Goal: Information Seeking & Learning: Learn about a topic

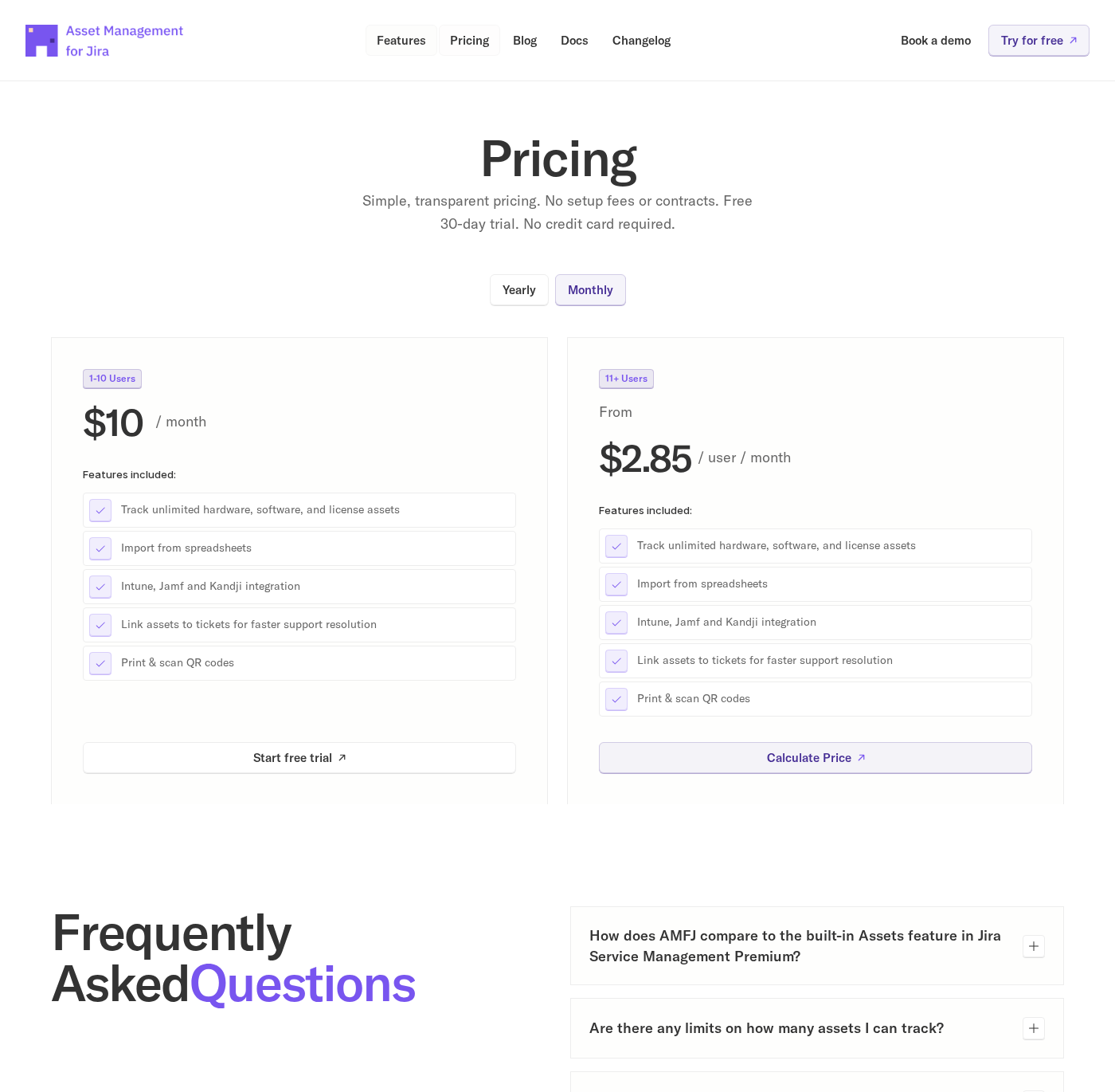
click at [390, 39] on p "Features" at bounding box center [401, 40] width 49 height 12
click at [380, 42] on p "Features" at bounding box center [401, 40] width 49 height 12
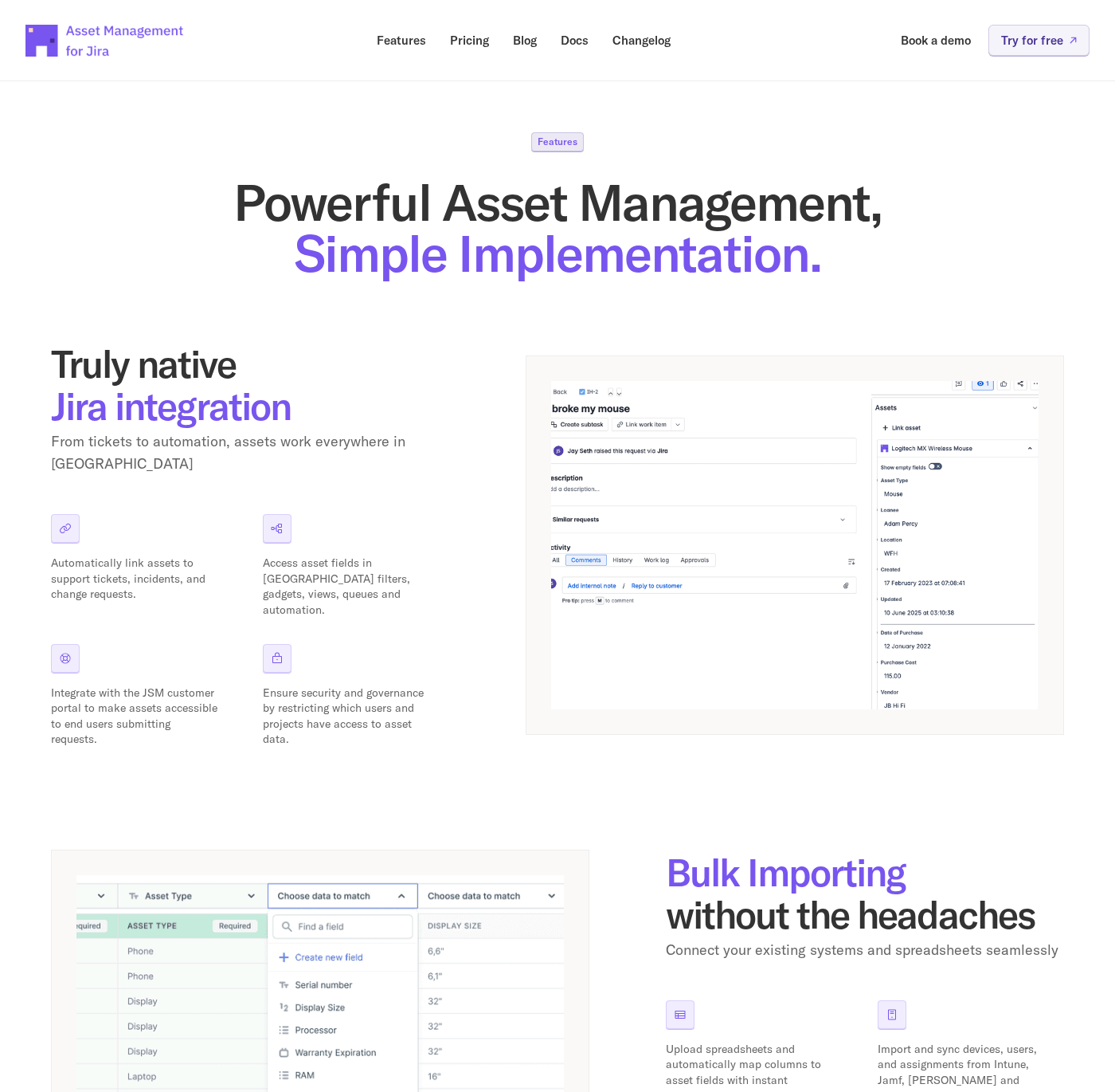
click at [498, 565] on div "Truly native Jira integration From tickets to automation, assets work everywher…" at bounding box center [558, 544] width 1014 height 405
click at [475, 403] on div "Truly native Jira integration From tickets to automation, assets work everywher…" at bounding box center [558, 544] width 1014 height 405
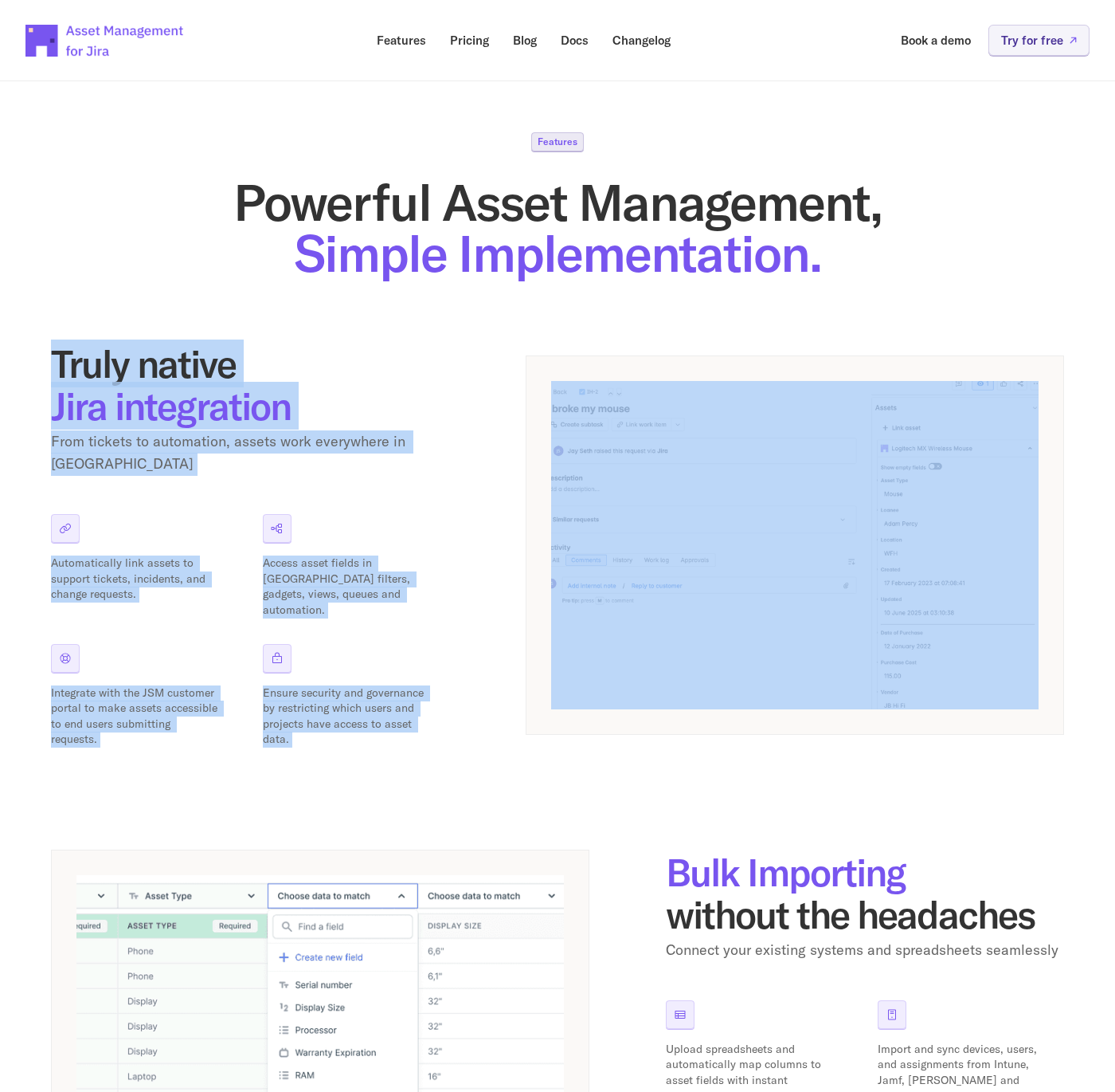
drag, startPoint x: 59, startPoint y: 360, endPoint x: 1030, endPoint y: 659, distance: 1016.0
click at [1030, 659] on div "Truly native Jira integration From tickets to automation, assets work everywher…" at bounding box center [558, 544] width 1014 height 405
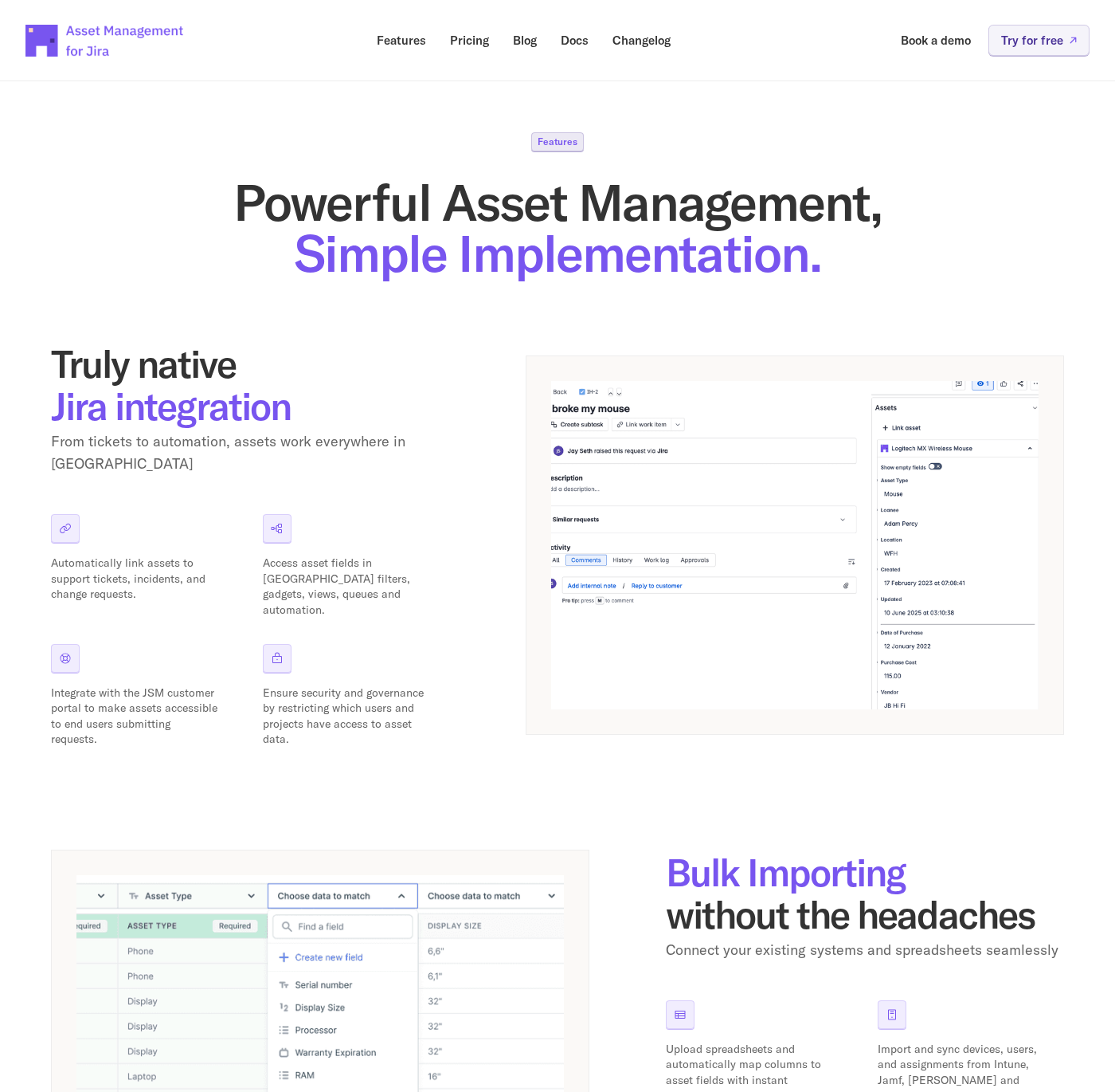
click at [47, 354] on div "Features Powerful Asset Management, Simple Implementation. Truly native Jira in…" at bounding box center [557, 891] width 1115 height 1671
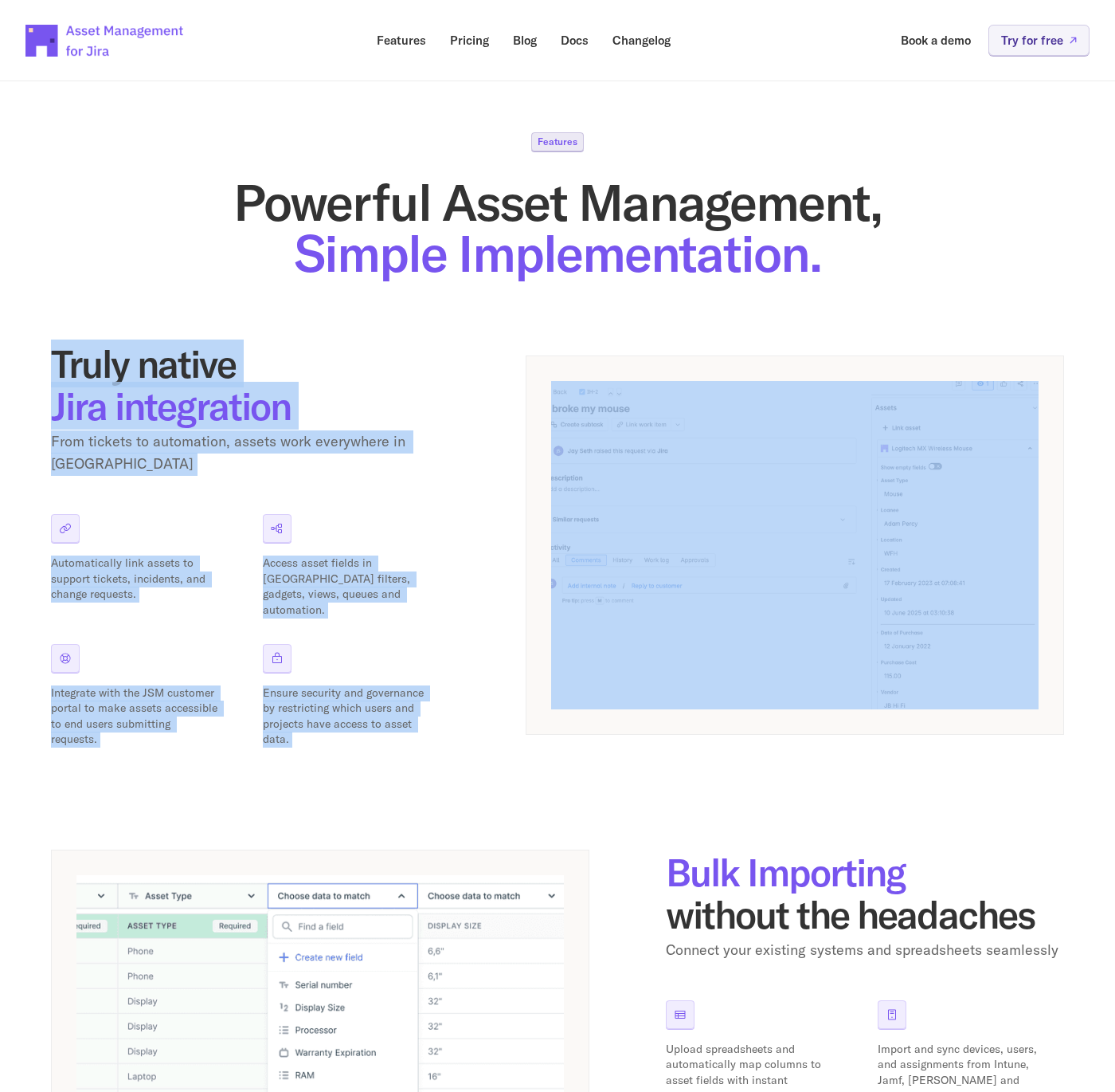
drag, startPoint x: 53, startPoint y: 354, endPoint x: 1029, endPoint y: 602, distance: 1007.0
click at [1029, 602] on div "Truly native Jira integration From tickets to automation, assets work everywher…" at bounding box center [558, 544] width 1014 height 405
click at [82, 353] on h2 "Truly native Jira integration" at bounding box center [250, 384] width 398 height 85
drag, startPoint x: 59, startPoint y: 355, endPoint x: 998, endPoint y: 559, distance: 960.9
click at [998, 559] on div "Truly native Jira integration From tickets to automation, assets work everywher…" at bounding box center [558, 544] width 1014 height 405
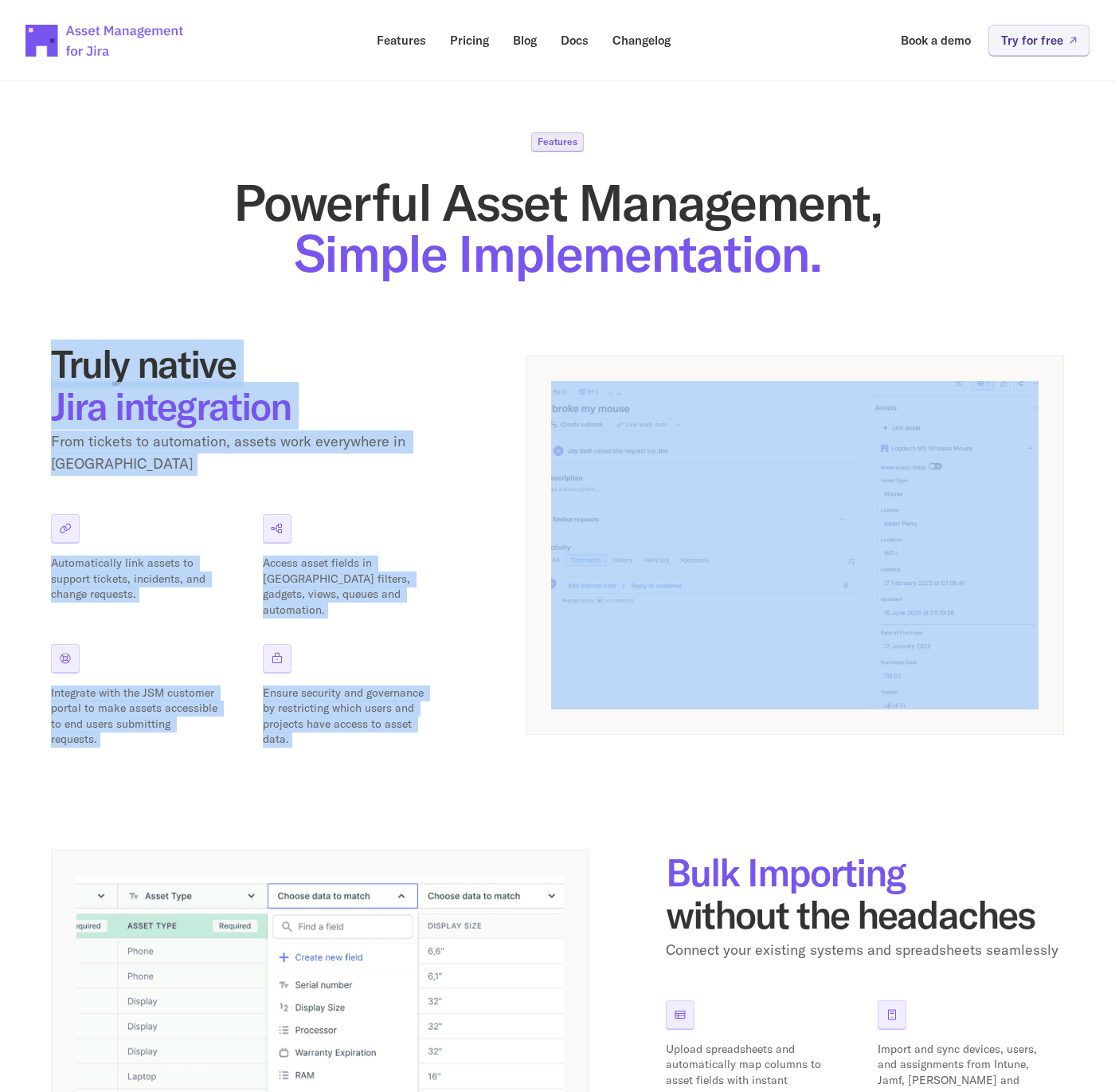
click at [82, 361] on h2 "Truly native Jira integration" at bounding box center [250, 384] width 398 height 85
drag, startPoint x: 60, startPoint y: 358, endPoint x: 911, endPoint y: 496, distance: 862.1
click at [911, 496] on div "Truly native Jira integration From tickets to automation, assets work everywher…" at bounding box center [558, 544] width 1014 height 405
click at [164, 368] on h2 "Truly native Jira integration" at bounding box center [250, 384] width 398 height 85
drag, startPoint x: 53, startPoint y: 361, endPoint x: 1008, endPoint y: 507, distance: 966.1
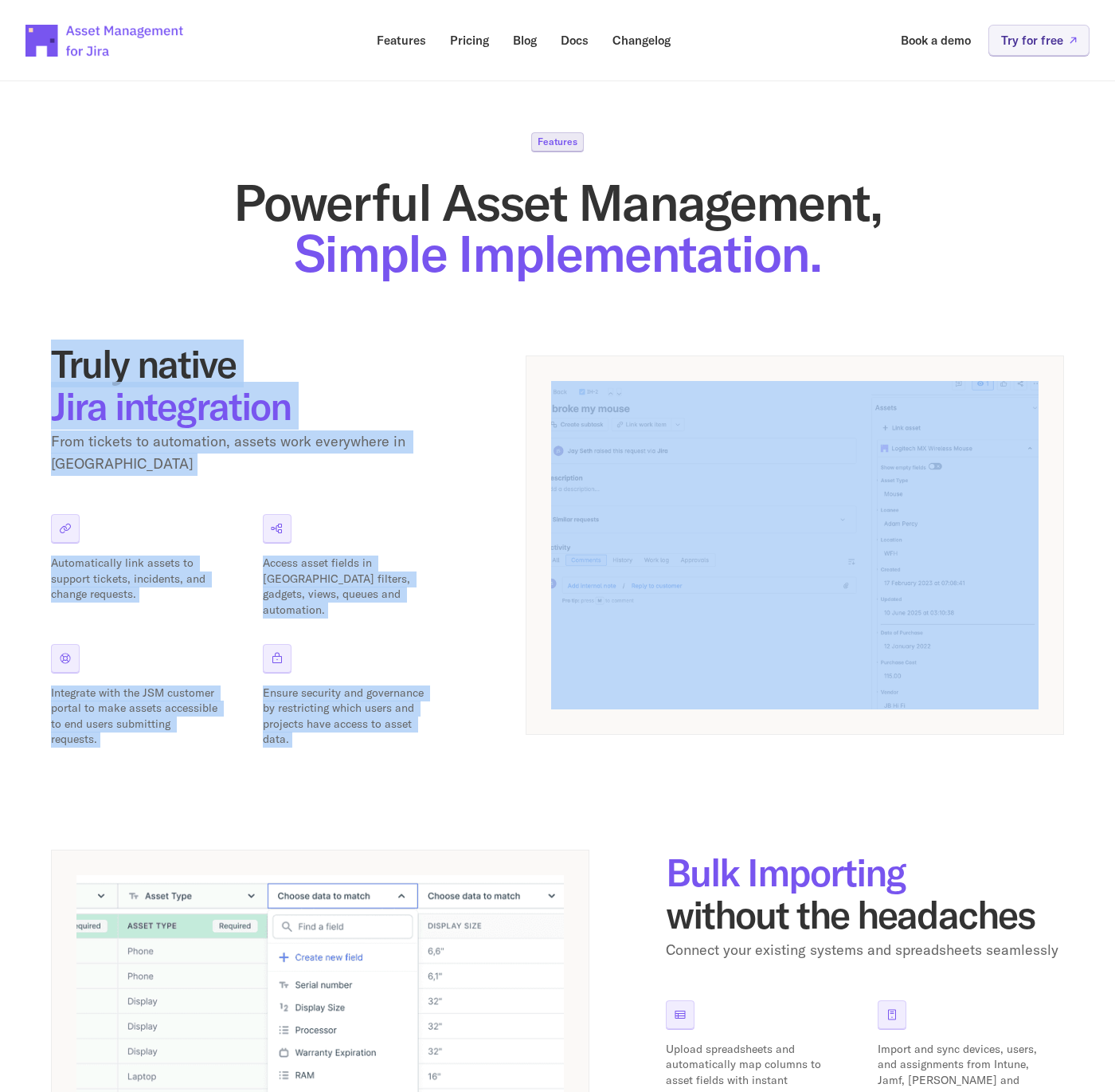
click at [1008, 507] on div "Truly native Jira integration From tickets to automation, assets work everywher…" at bounding box center [558, 544] width 1014 height 405
click at [95, 357] on h2 "Truly native Jira integration" at bounding box center [250, 384] width 398 height 85
drag, startPoint x: 57, startPoint y: 358, endPoint x: 1001, endPoint y: 502, distance: 954.9
click at [1001, 502] on div "Truly native Jira integration From tickets to automation, assets work everywher…" at bounding box center [558, 544] width 1014 height 405
click at [113, 365] on h2 "Truly native Jira integration" at bounding box center [250, 384] width 398 height 85
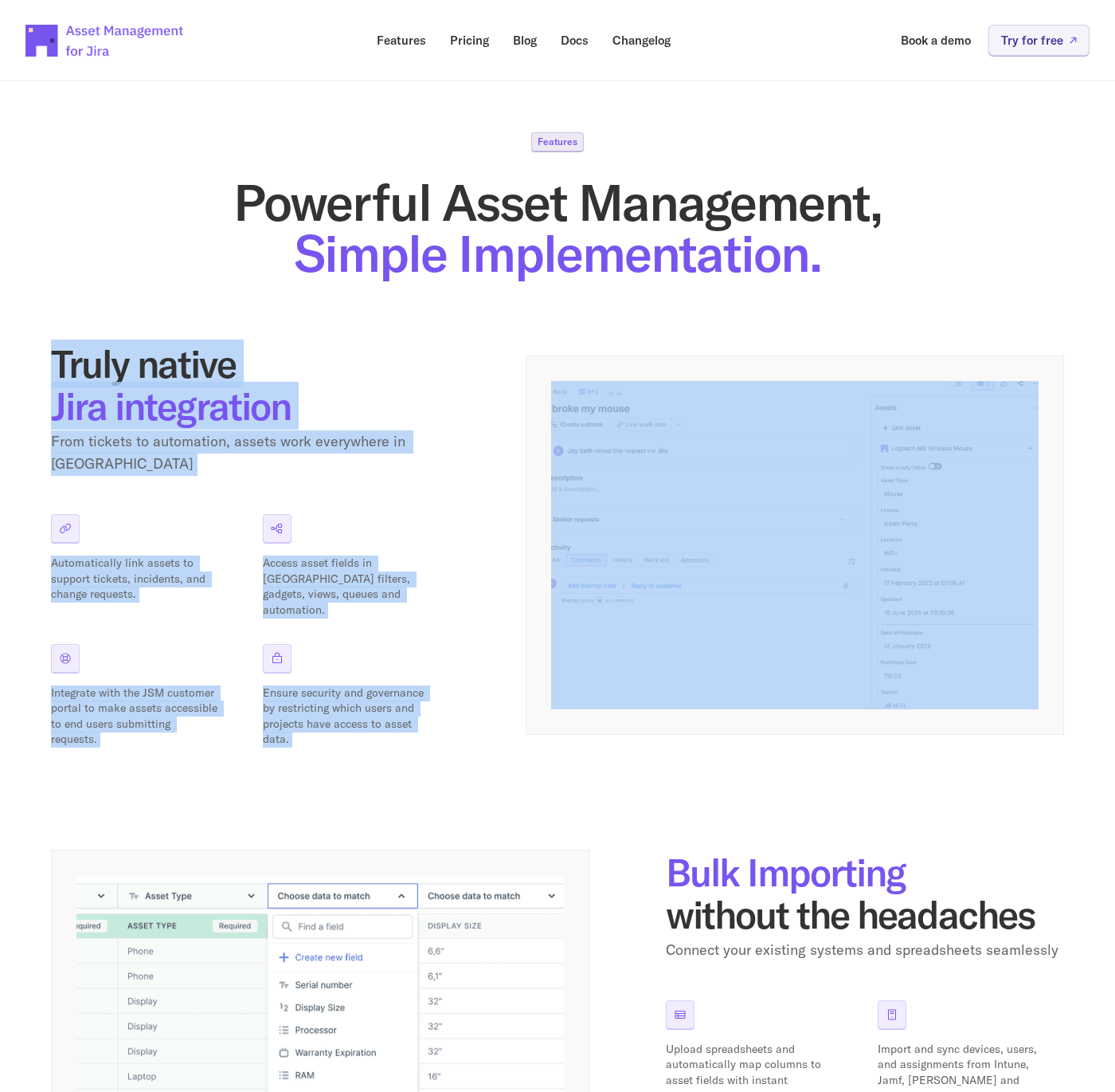
drag, startPoint x: 56, startPoint y: 358, endPoint x: 970, endPoint y: 516, distance: 927.6
click at [970, 516] on div "Truly native Jira integration From tickets to automation, assets work everywher…" at bounding box center [558, 544] width 1014 height 405
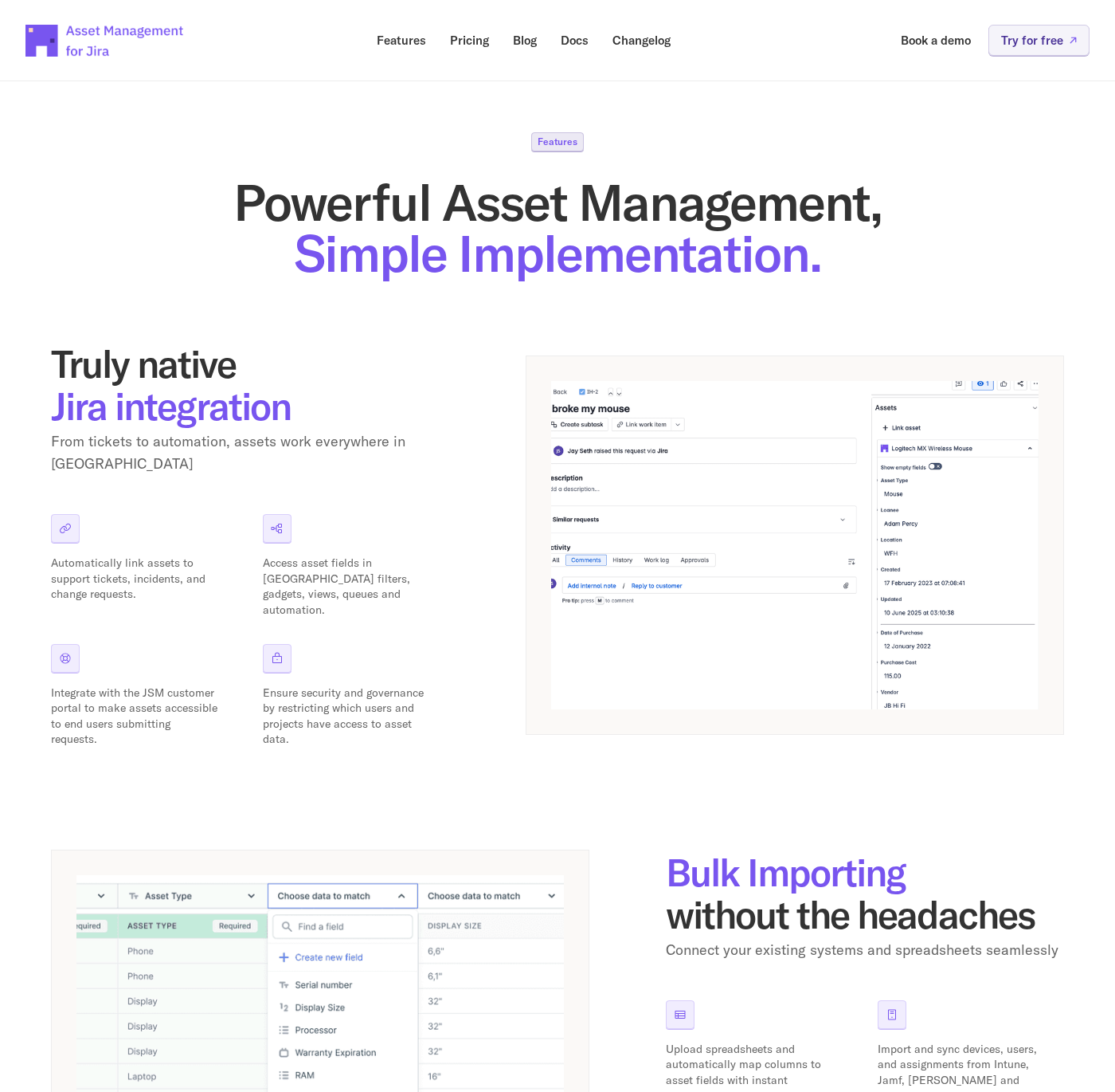
click at [785, 254] on span "Simple Implementation." at bounding box center [557, 252] width 527 height 64
click at [573, 41] on p "Docs" at bounding box center [575, 40] width 28 height 12
